Goal: Task Accomplishment & Management: Manage account settings

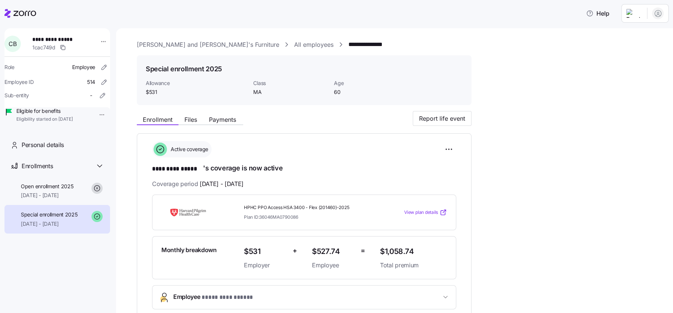
drag, startPoint x: 22, startPoint y: 11, endPoint x: 34, endPoint y: 13, distance: 12.1
click at [22, 11] on icon at bounding box center [24, 13] width 23 height 5
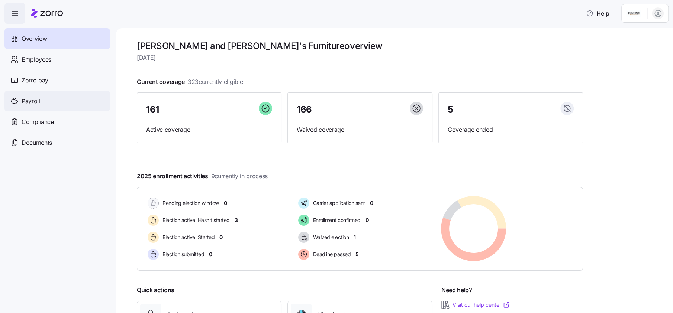
click at [22, 96] on div "Payroll" at bounding box center [57, 101] width 106 height 21
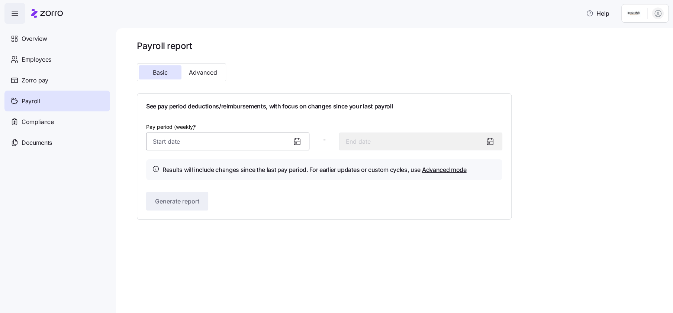
click at [165, 142] on input "Pay period (weekly) *" at bounding box center [227, 142] width 163 height 18
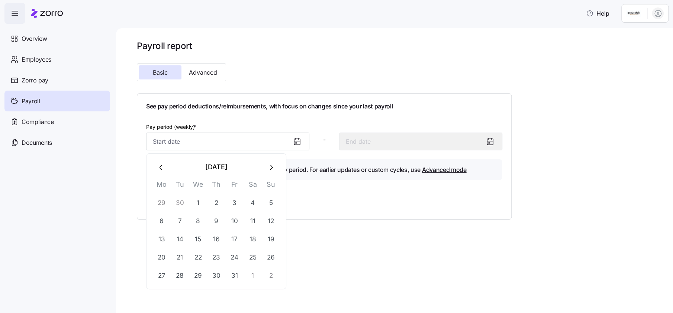
click at [164, 170] on icon "button" at bounding box center [161, 168] width 8 height 8
drag, startPoint x: 162, startPoint y: 259, endPoint x: 172, endPoint y: 253, distance: 11.5
click at [163, 259] on button "22" at bounding box center [161, 258] width 18 height 18
type input "[DATE]"
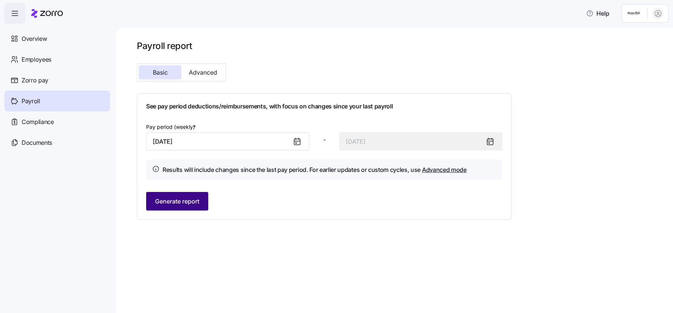
click at [175, 203] on span "Generate report" at bounding box center [177, 201] width 44 height 9
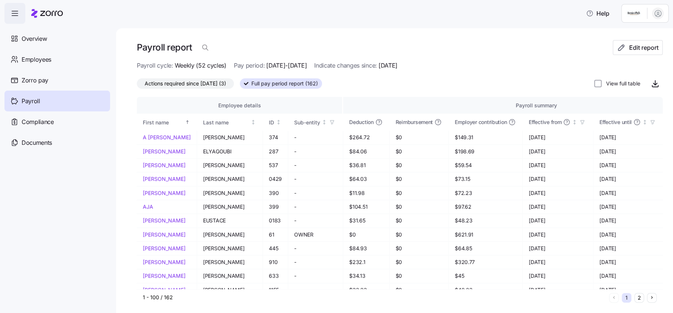
click at [210, 85] on span "Actions required since [DATE] (3)" at bounding box center [185, 84] width 81 height 10
click at [137, 85] on input "Actions required since [DATE] (3)" at bounding box center [137, 85] width 0 height 0
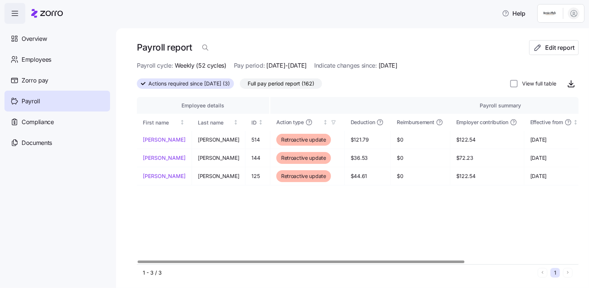
drag, startPoint x: 288, startPoint y: 84, endPoint x: 474, endPoint y: 111, distance: 187.4
click at [289, 84] on span "Full pay period report (162)" at bounding box center [281, 84] width 67 height 10
click at [240, 85] on input "Full pay period report (162)" at bounding box center [240, 85] width 0 height 0
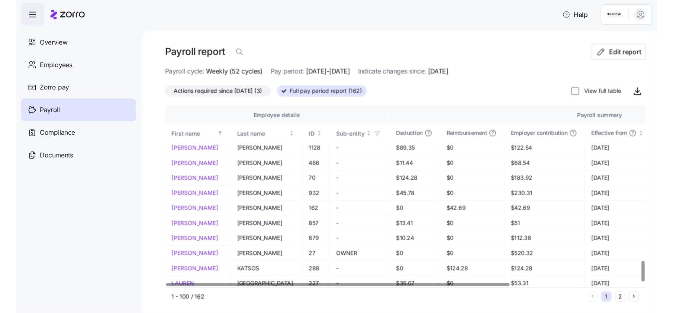
scroll to position [1, 0]
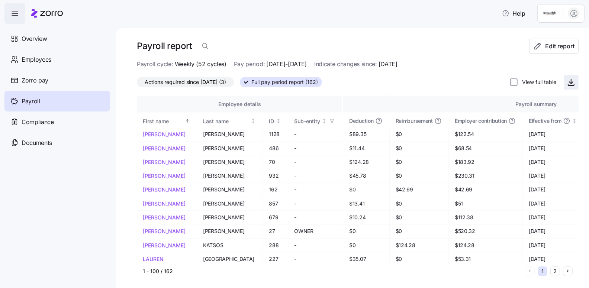
click at [571, 81] on icon "button" at bounding box center [571, 81] width 0 height 4
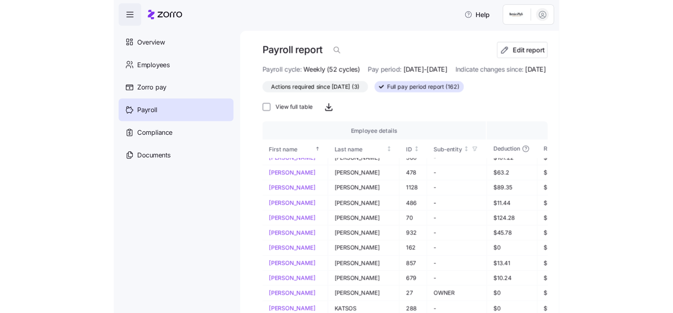
scroll to position [1225, 0]
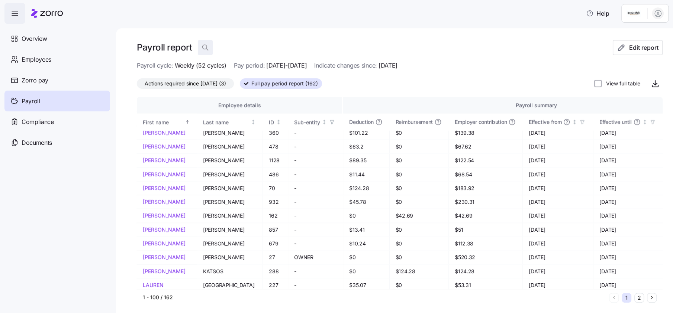
click at [210, 51] on span "button" at bounding box center [205, 48] width 14 height 14
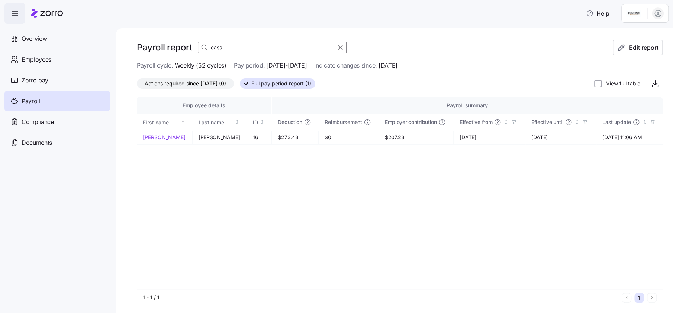
scroll to position [0, 0]
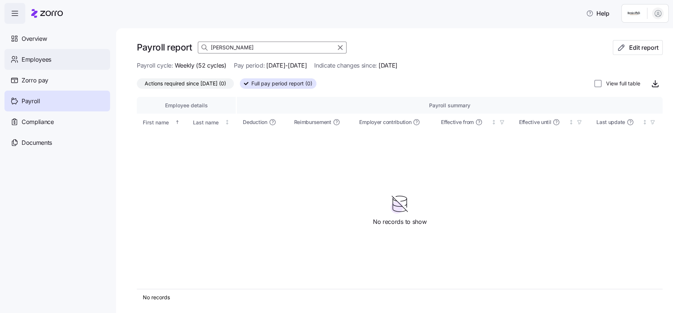
type input "[PERSON_NAME]"
drag, startPoint x: 33, startPoint y: 53, endPoint x: 112, endPoint y: 62, distance: 79.3
click at [33, 53] on div "Employees" at bounding box center [57, 59] width 106 height 21
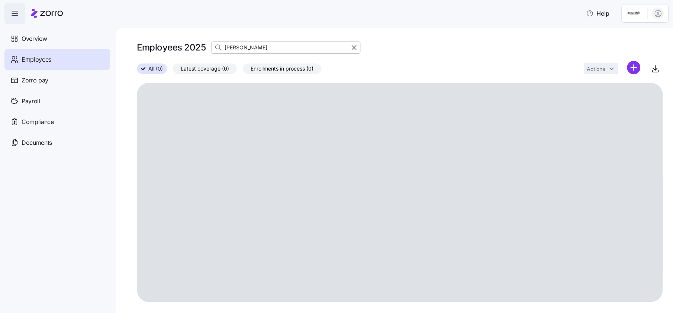
click at [259, 46] on input "[PERSON_NAME]" at bounding box center [285, 48] width 149 height 12
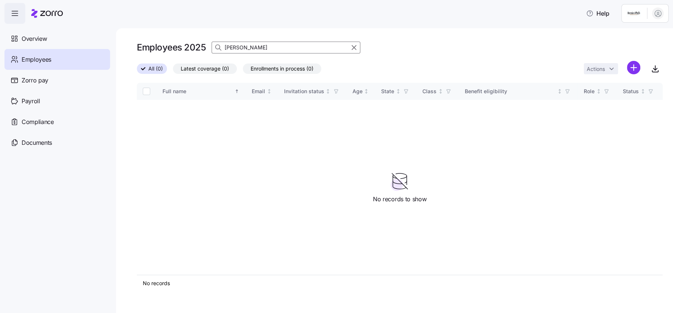
type input "[PERSON_NAME]"
click at [151, 70] on span "All (0)" at bounding box center [155, 69] width 14 height 10
click at [137, 71] on input "All (0)" at bounding box center [137, 71] width 0 height 0
drag, startPoint x: 54, startPoint y: 38, endPoint x: 70, endPoint y: 41, distance: 16.3
click at [54, 38] on div "Overview" at bounding box center [57, 38] width 106 height 21
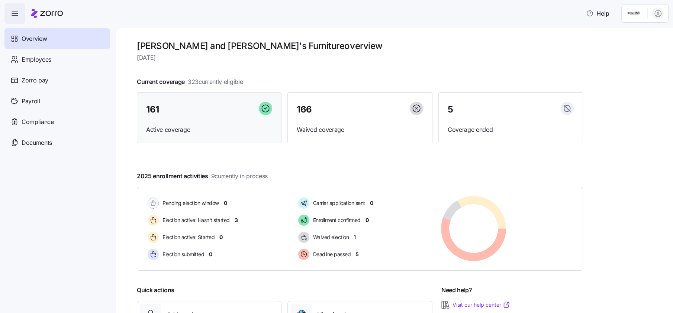
click at [195, 122] on div "161 Active coverage" at bounding box center [209, 118] width 145 height 51
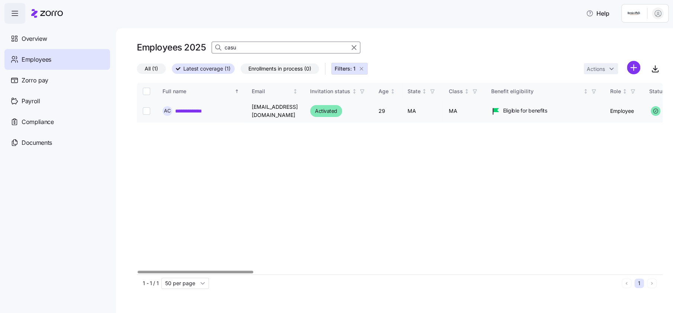
type input "casu"
click at [214, 108] on link "**********" at bounding box center [199, 110] width 48 height 7
